Goal: Communication & Community: Connect with others

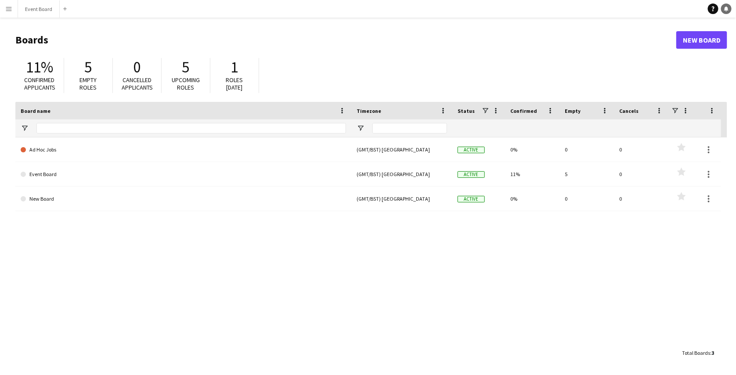
click at [725, 9] on icon at bounding box center [726, 8] width 4 height 4
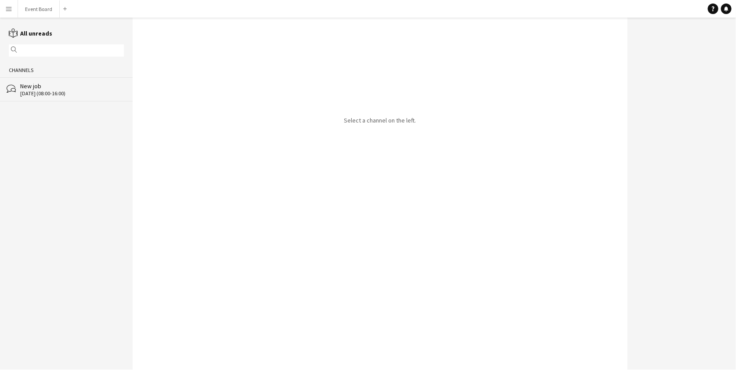
click at [89, 95] on div "[DATE] (08:00-16:00)" at bounding box center [72, 94] width 104 height 6
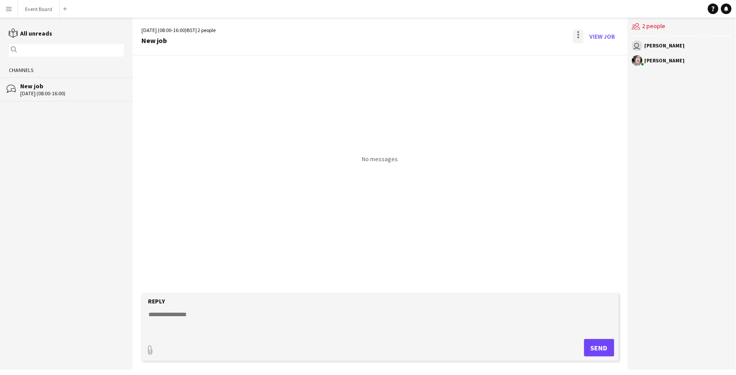
click at [581, 40] on div at bounding box center [578, 36] width 11 height 14
click at [611, 36] on div at bounding box center [368, 187] width 736 height 375
click at [654, 27] on div "users2 2 people" at bounding box center [682, 27] width 100 height 18
click at [653, 53] on app-chat-member "user [PERSON_NAME][GEOGRAPHIC_DATA]" at bounding box center [682, 47] width 100 height 15
